Goal: Task Accomplishment & Management: Use online tool/utility

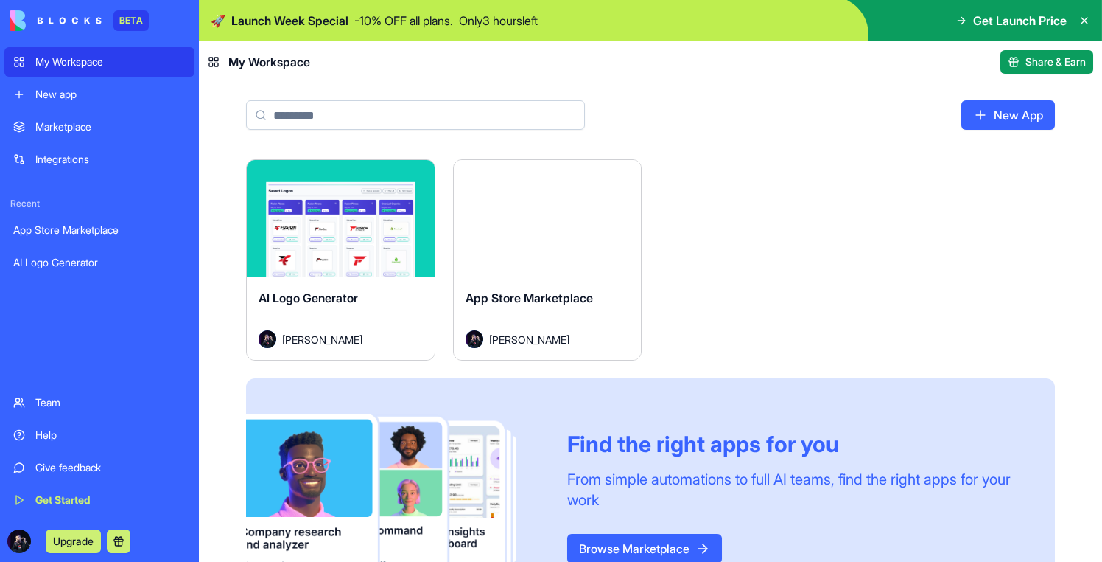
click at [354, 231] on button "Launch" at bounding box center [340, 218] width 111 height 29
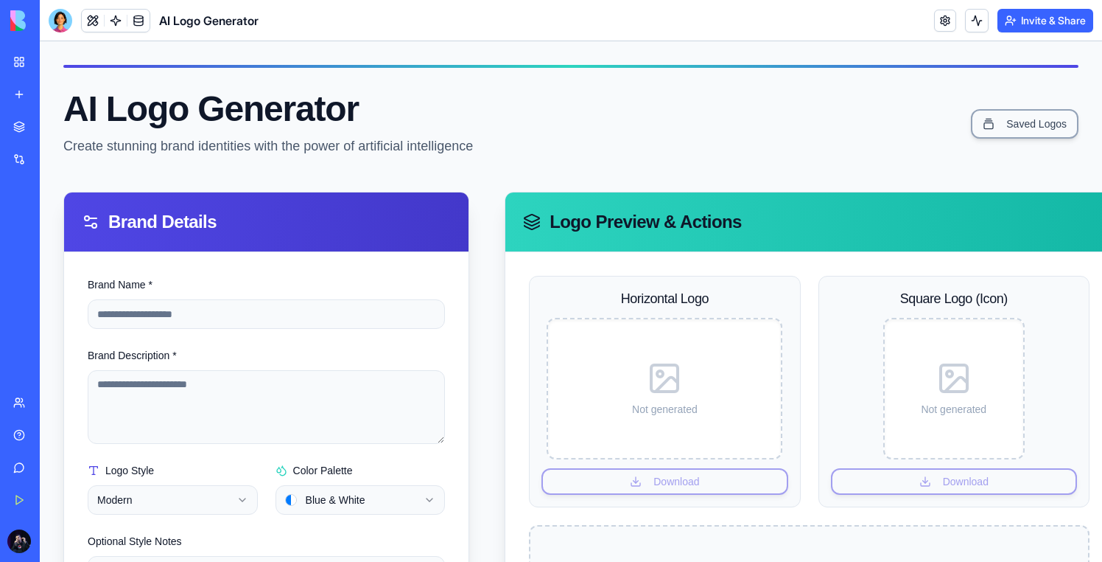
click at [25, 57] on link "My Workspace" at bounding box center [33, 61] width 59 height 29
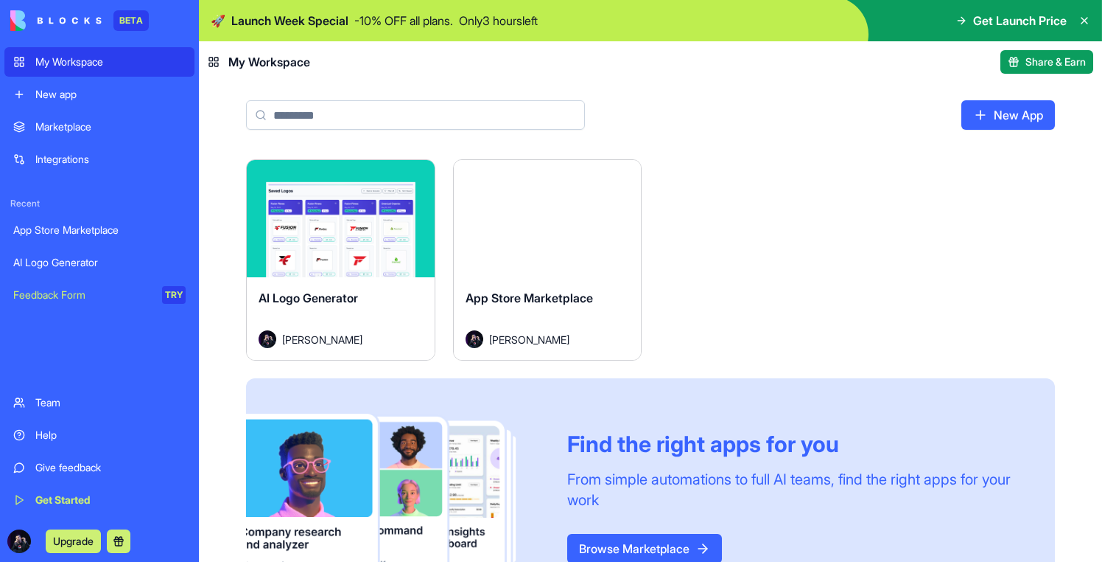
click at [571, 257] on div "Launch" at bounding box center [548, 218] width 188 height 117
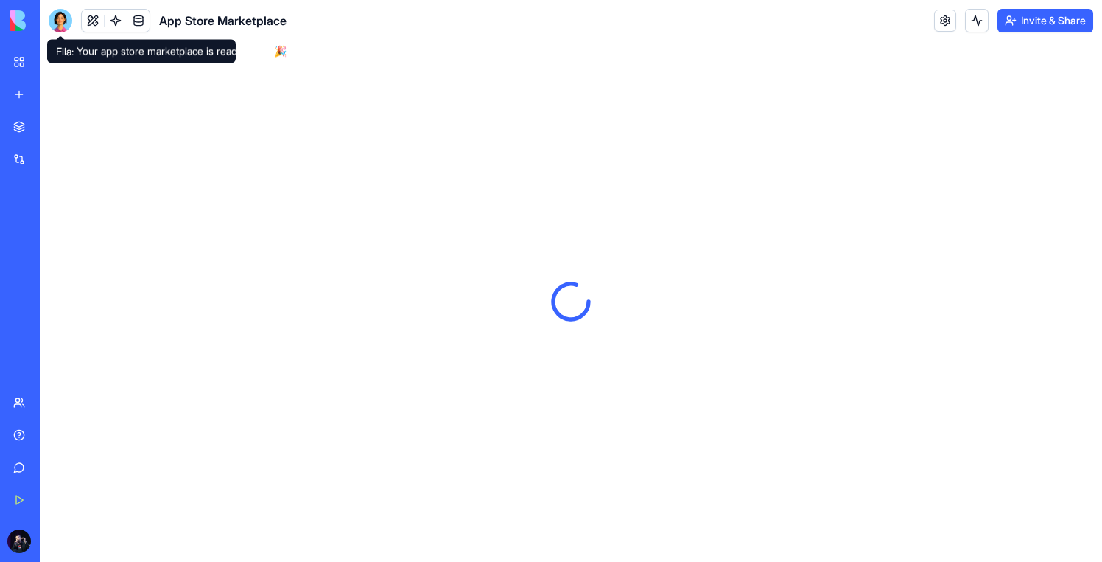
click at [60, 25] on div at bounding box center [61, 21] width 24 height 24
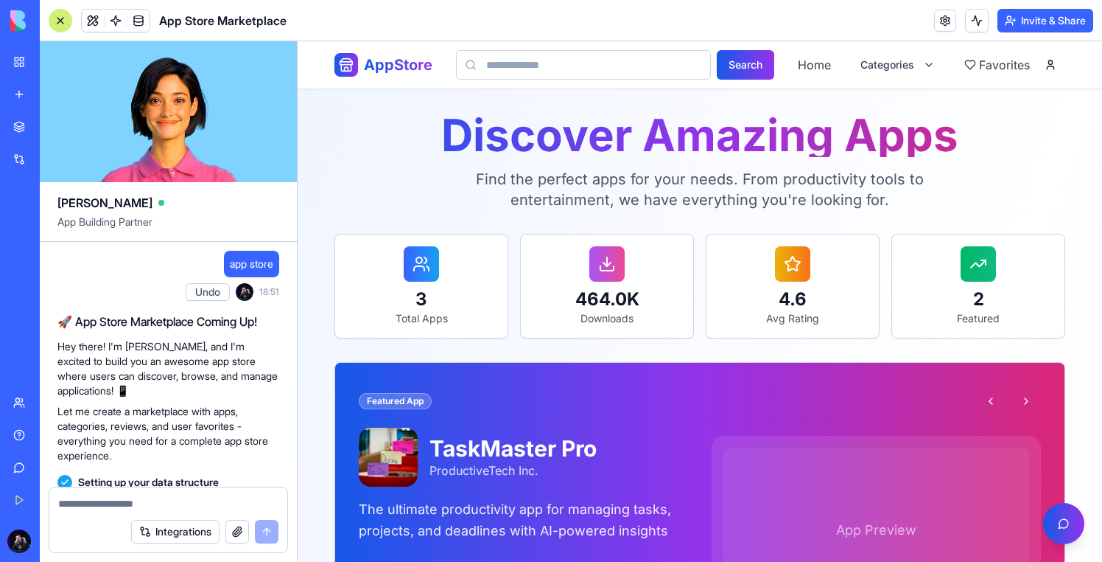
drag, startPoint x: 65, startPoint y: 25, endPoint x: 197, endPoint y: 113, distance: 158.8
click at [65, 25] on div at bounding box center [61, 21] width 24 height 24
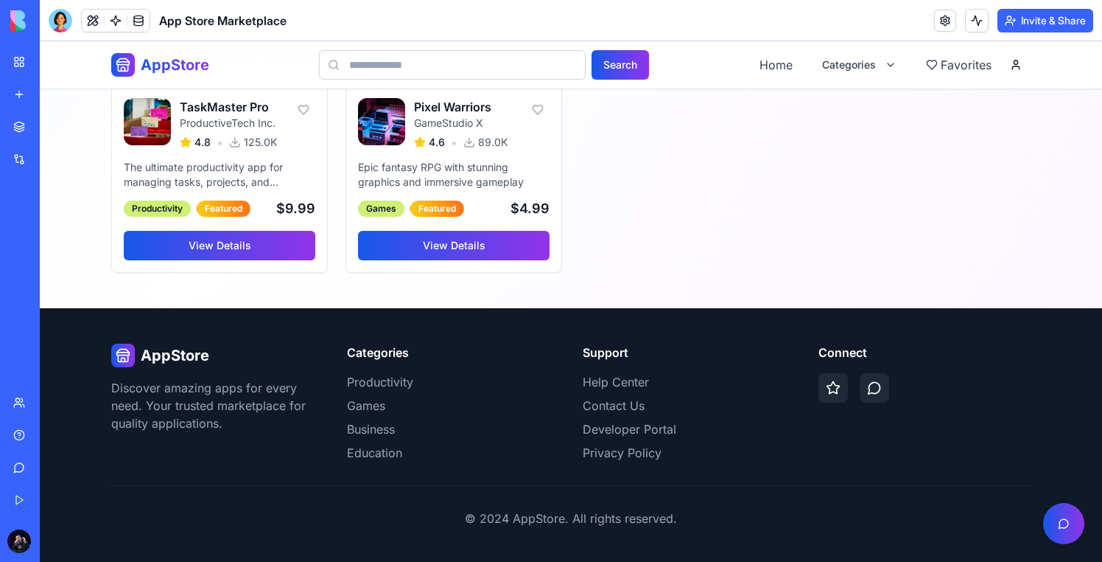
scroll to position [1520, 0]
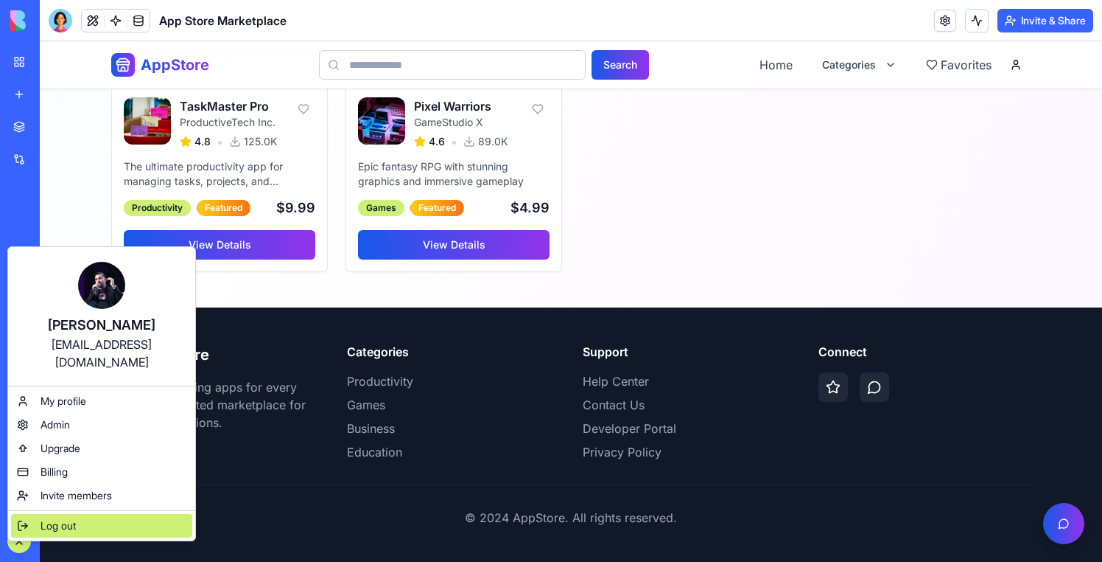
click at [48, 517] on div "Log out" at bounding box center [101, 526] width 181 height 24
